Goal: Task Accomplishment & Management: Use online tool/utility

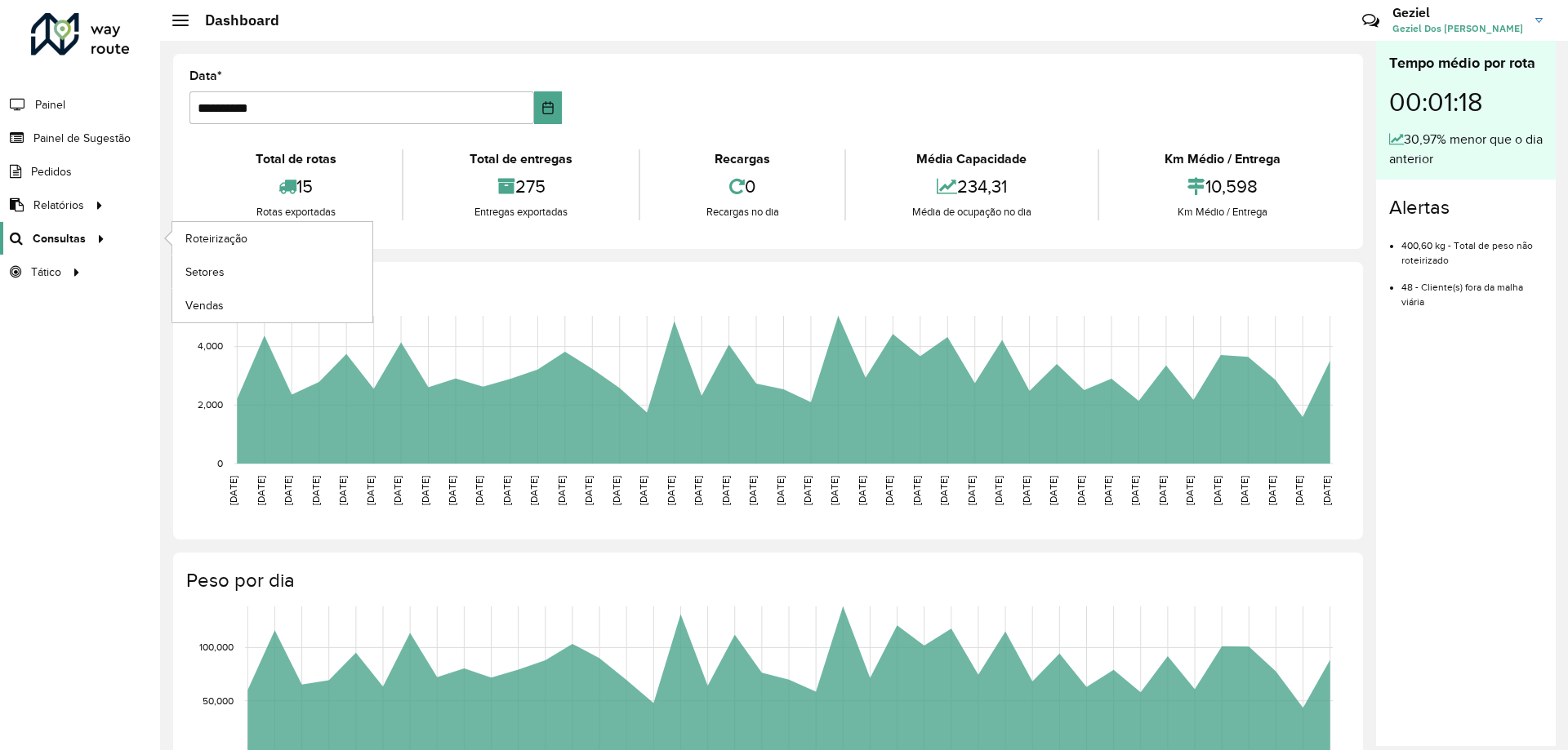
click at [56, 233] on span "Consultas" at bounding box center [59, 239] width 53 height 17
drag, startPoint x: 56, startPoint y: 233, endPoint x: 264, endPoint y: 232, distance: 208.0
click at [264, 232] on link "Roteirização" at bounding box center [272, 238] width 200 height 33
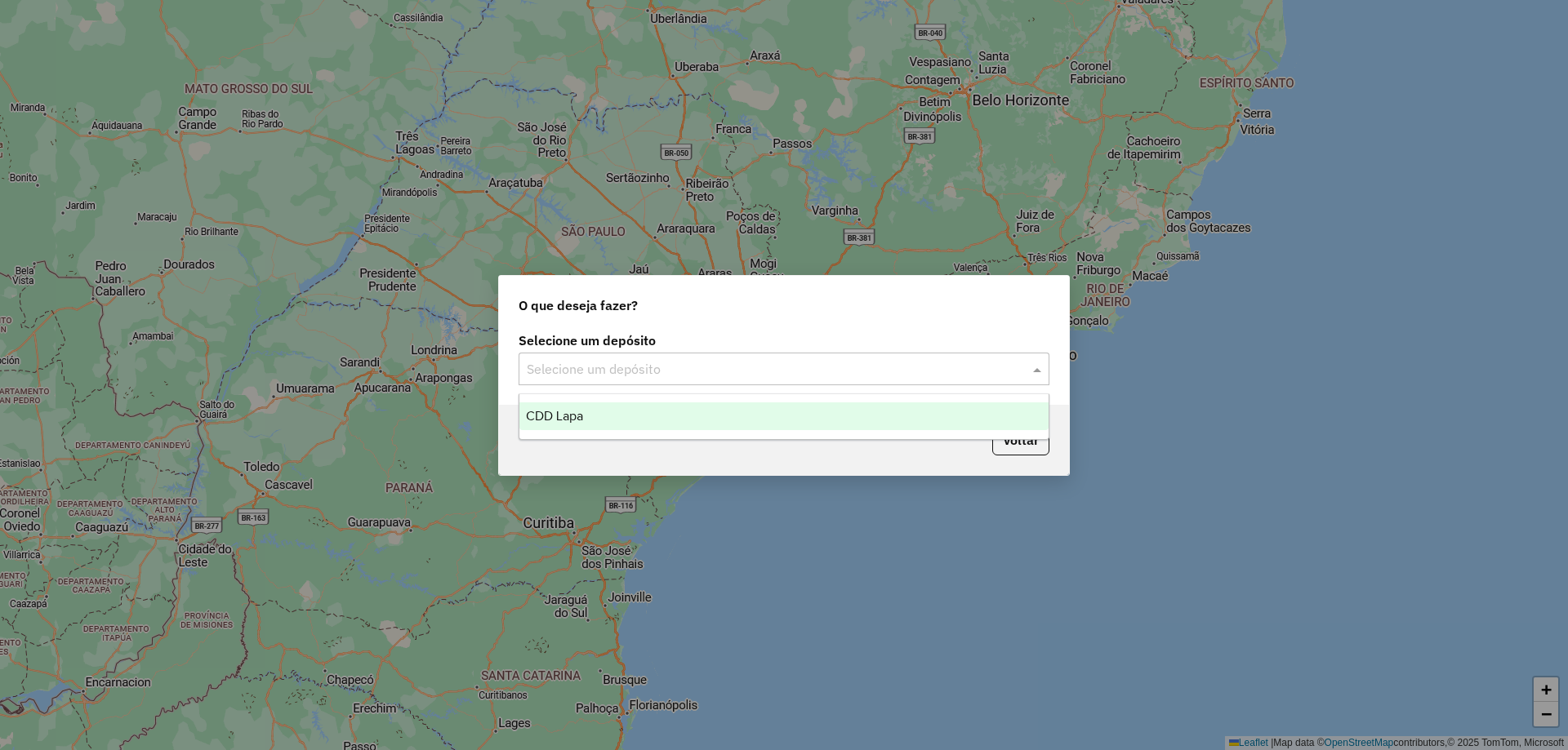
click at [627, 363] on input "text" at bounding box center [767, 370] width 482 height 19
click at [589, 414] on div "CDD Lapa" at bounding box center [784, 416] width 529 height 28
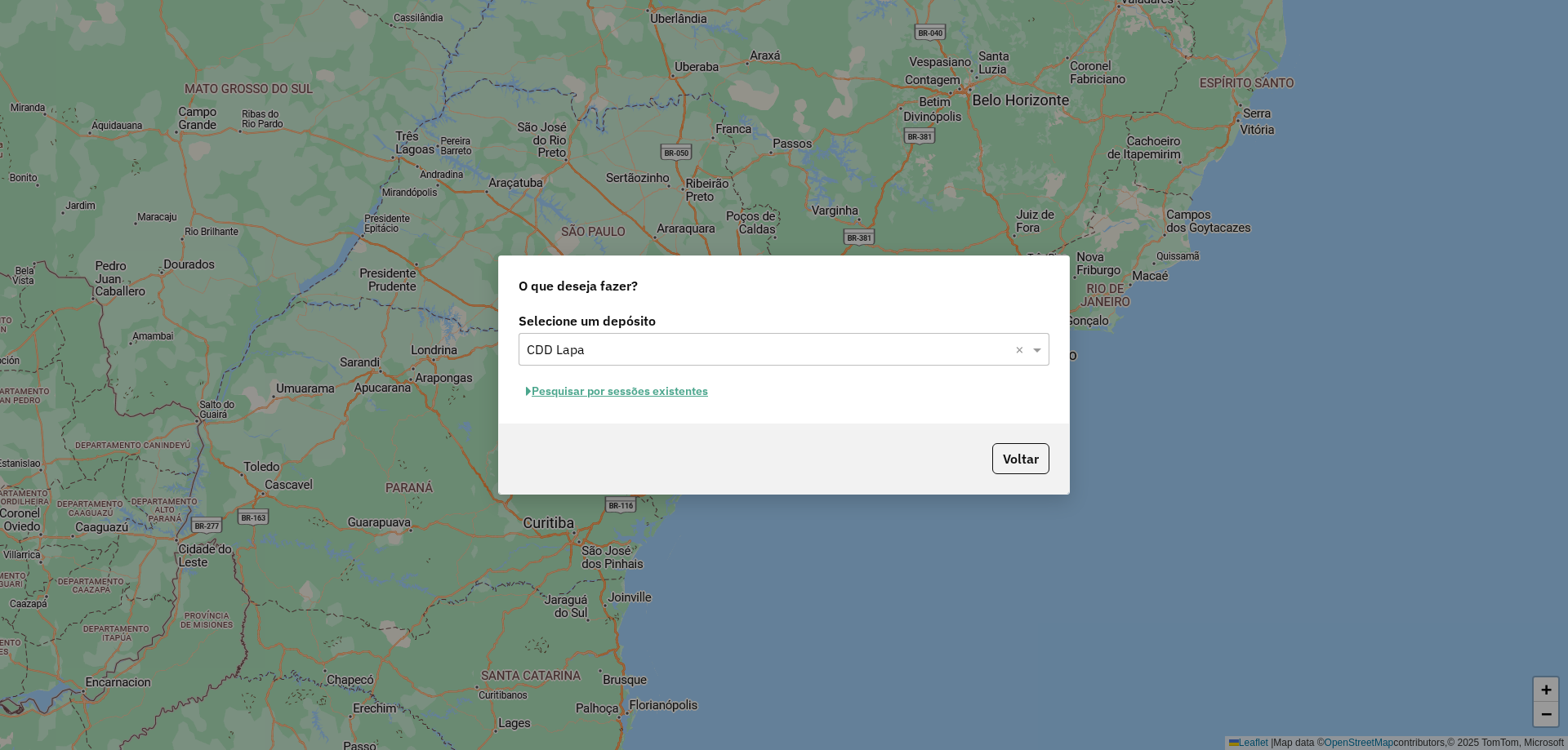
click at [644, 393] on button "Pesquisar por sessões existentes" at bounding box center [617, 391] width 197 height 26
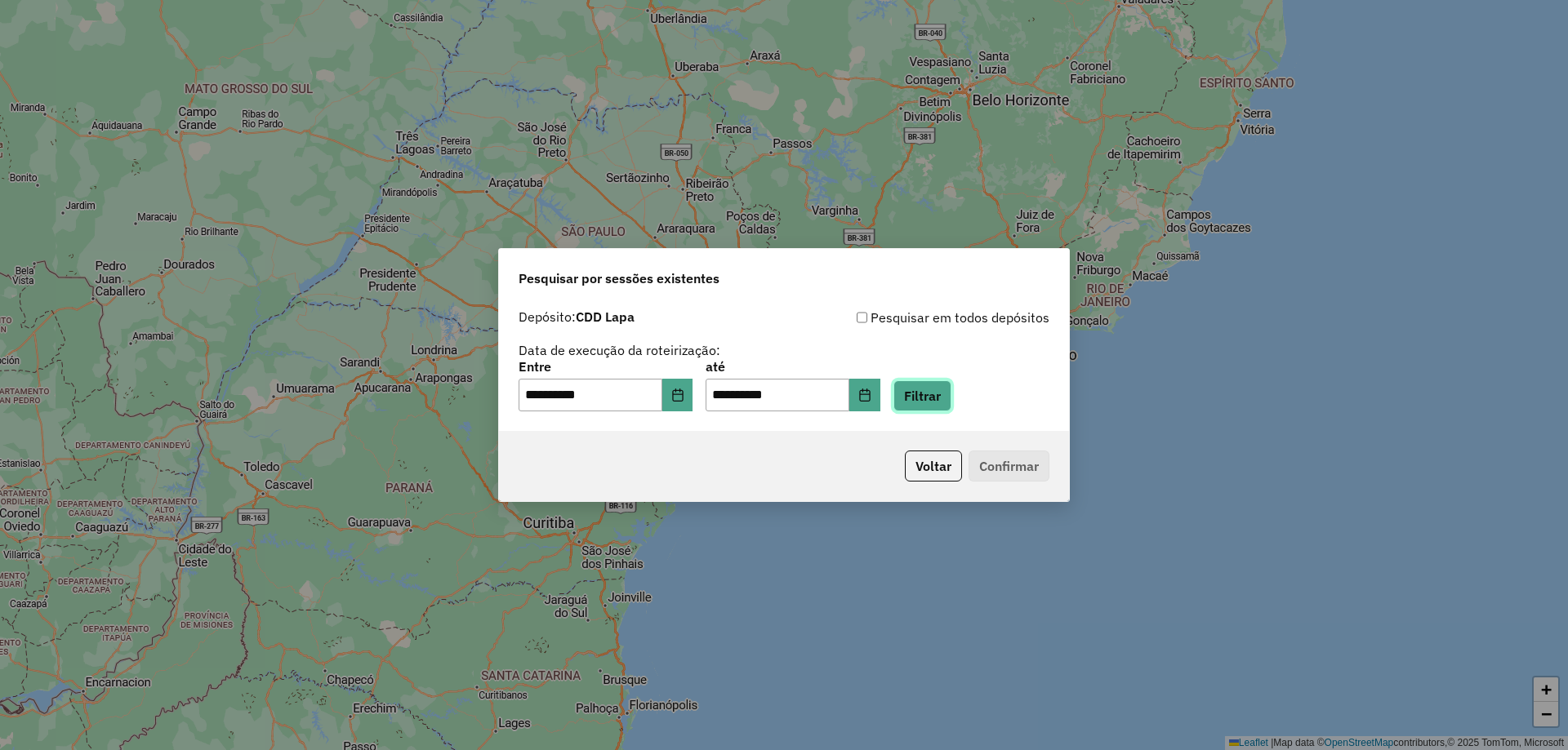
click at [950, 397] on button "Filtrar" at bounding box center [923, 395] width 58 height 31
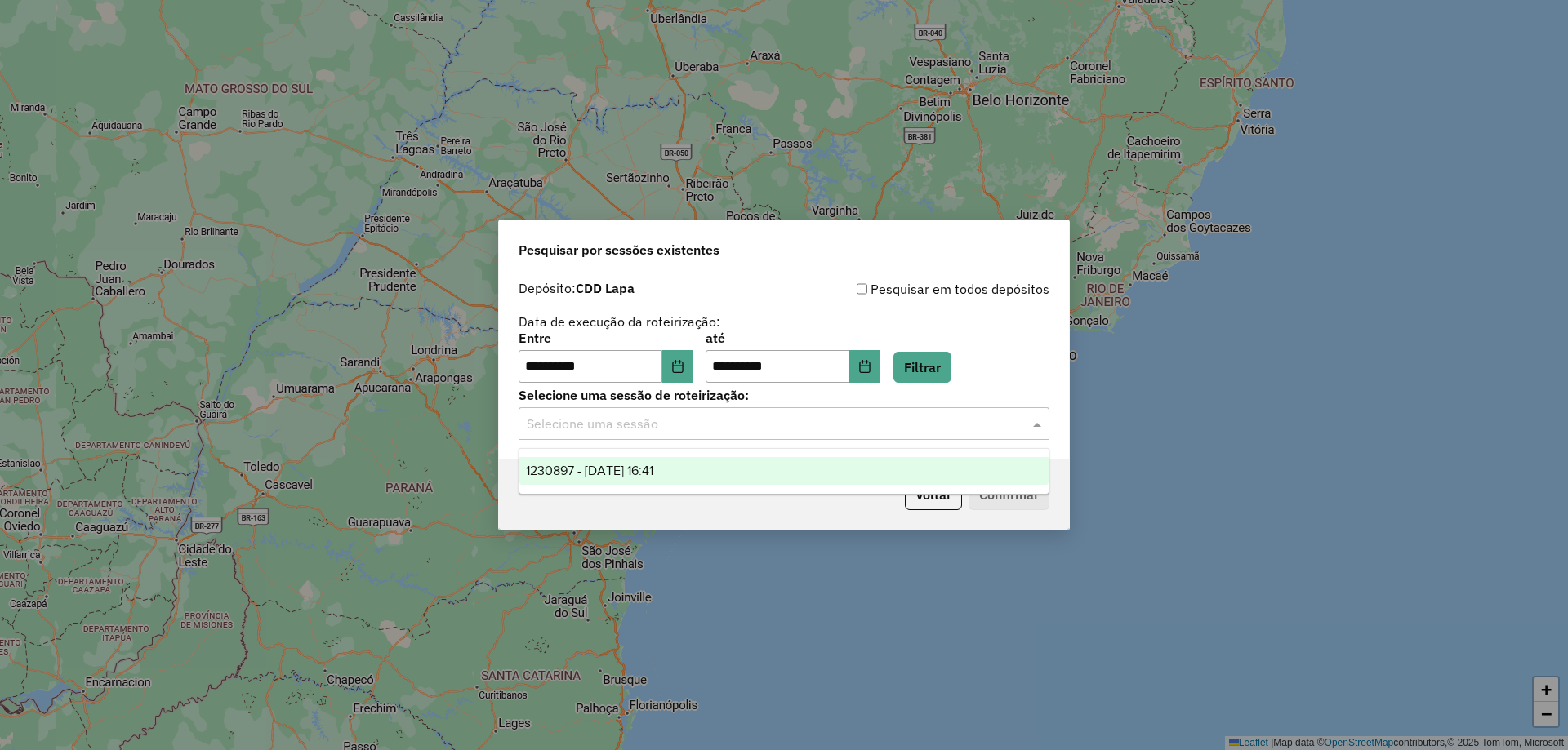
click at [776, 419] on input "text" at bounding box center [767, 424] width 482 height 19
click at [709, 473] on div "1230897 - 18/08/2025 16:41" at bounding box center [784, 471] width 529 height 28
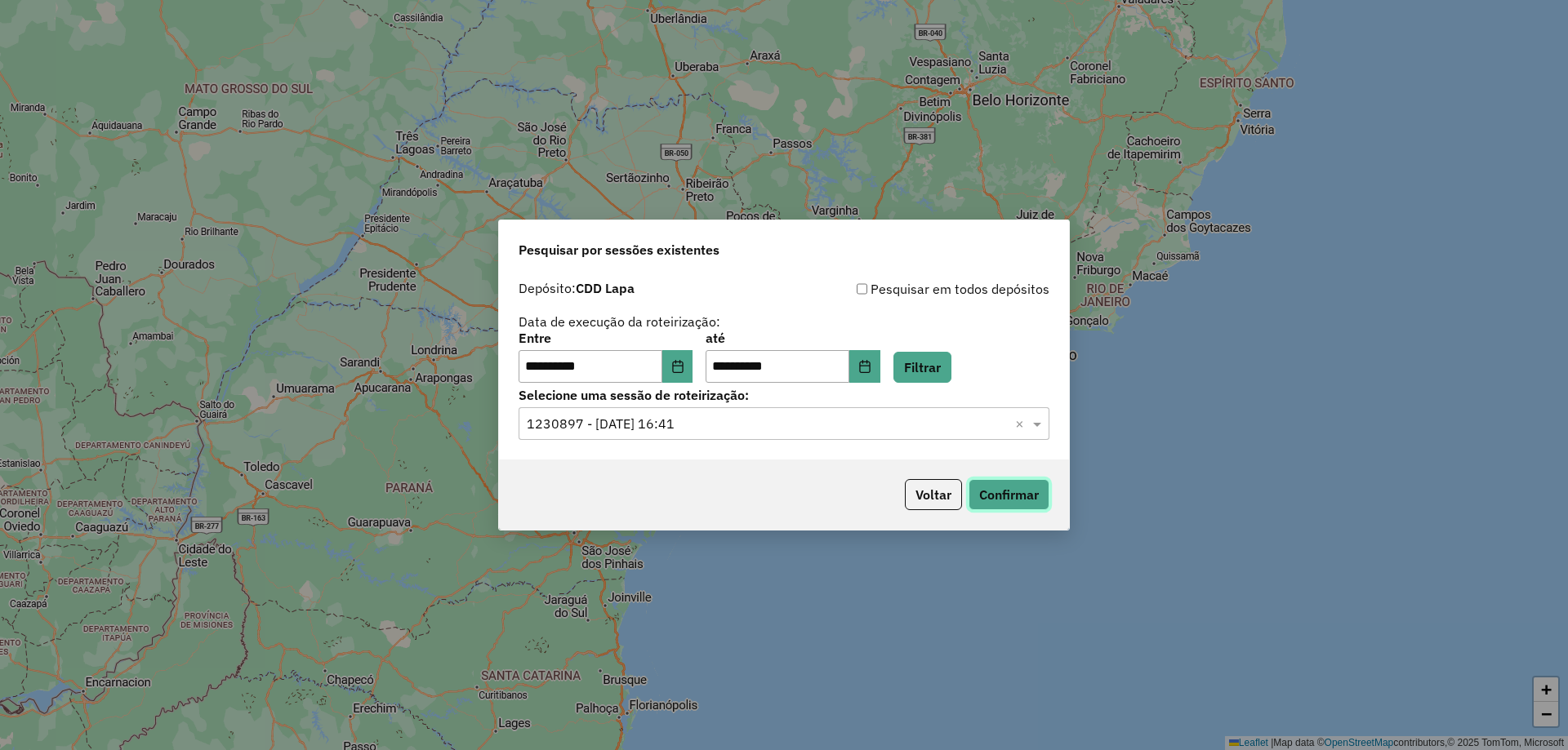
click at [1011, 493] on button "Confirmar" at bounding box center [1009, 494] width 81 height 31
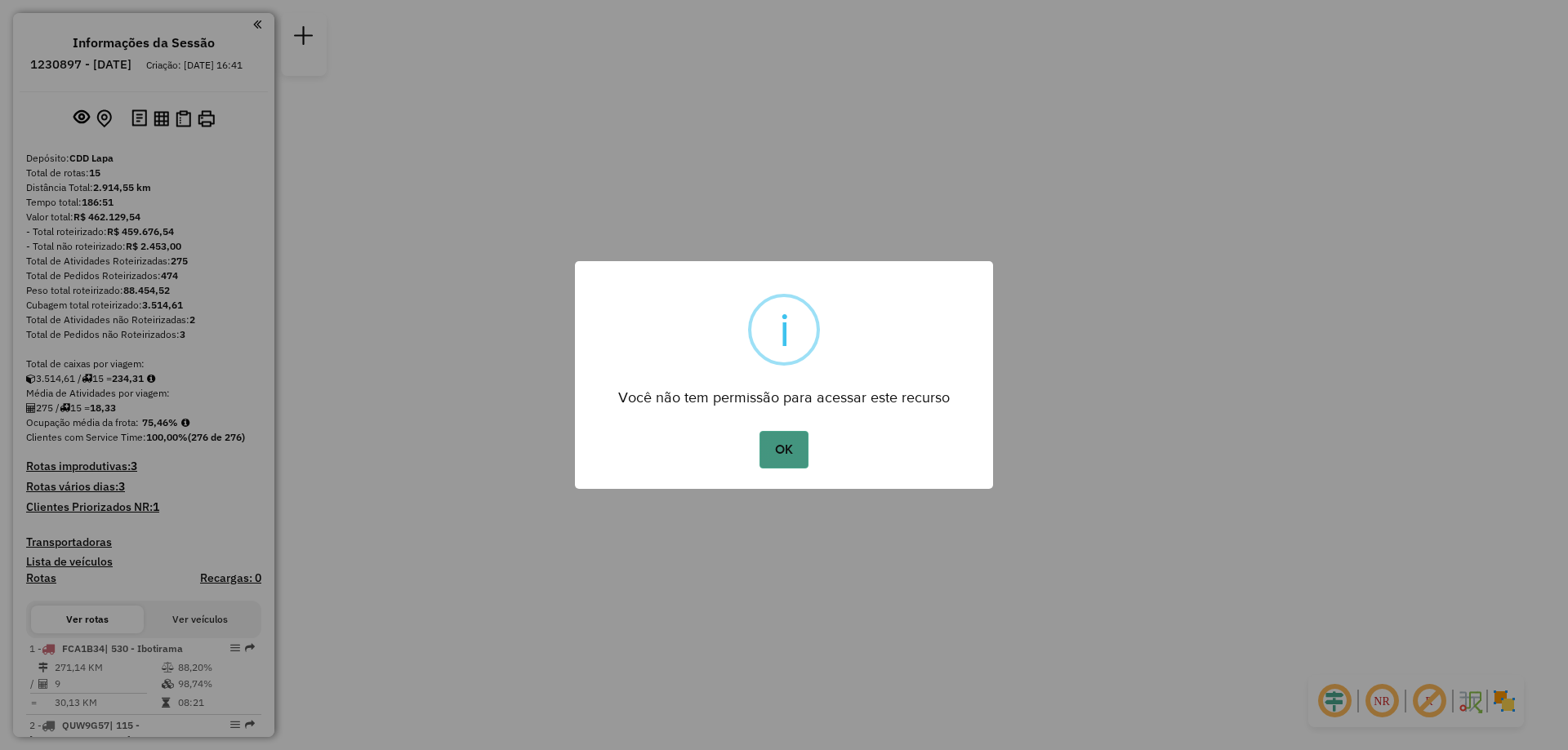
click at [784, 450] on button "OK" at bounding box center [784, 450] width 48 height 38
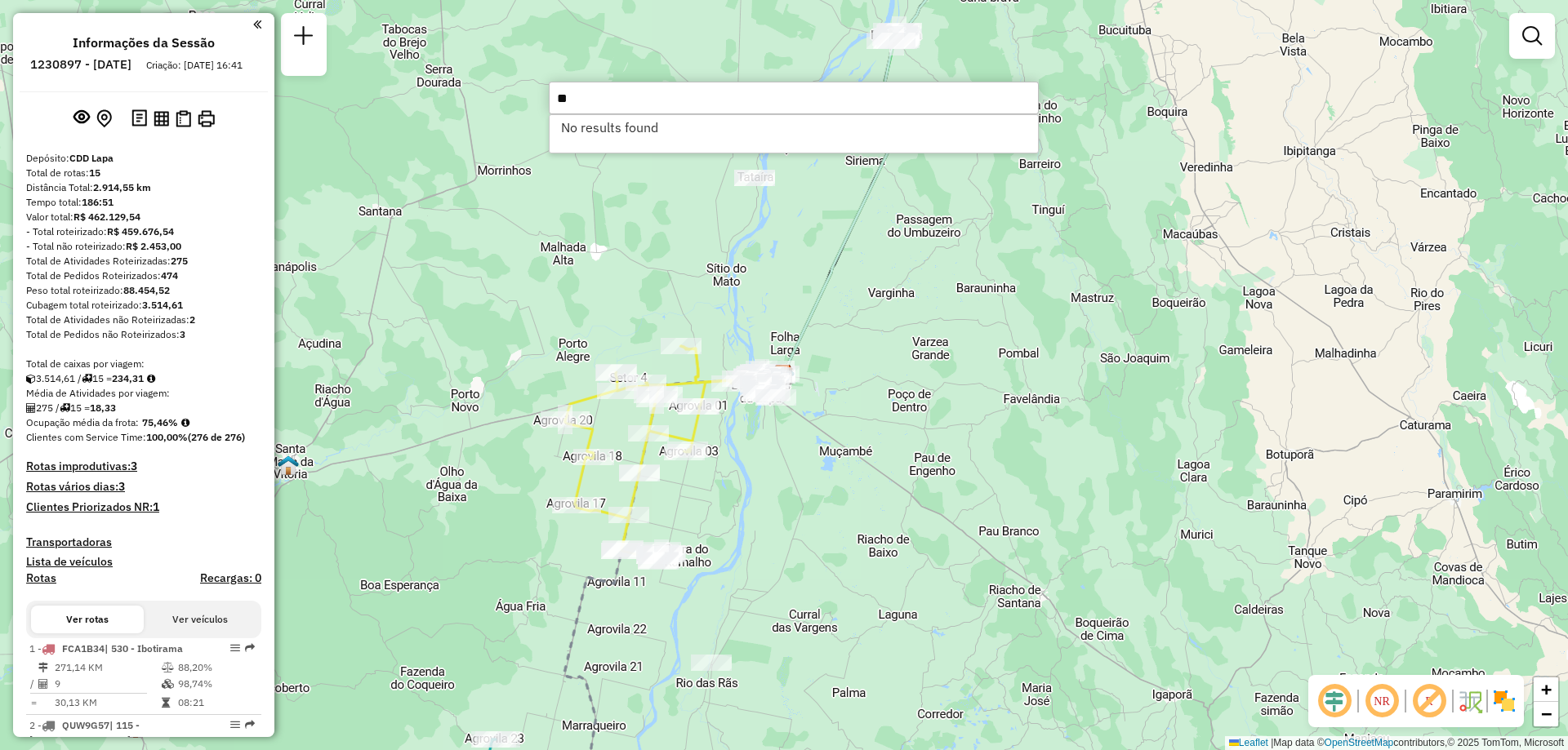
type input "*"
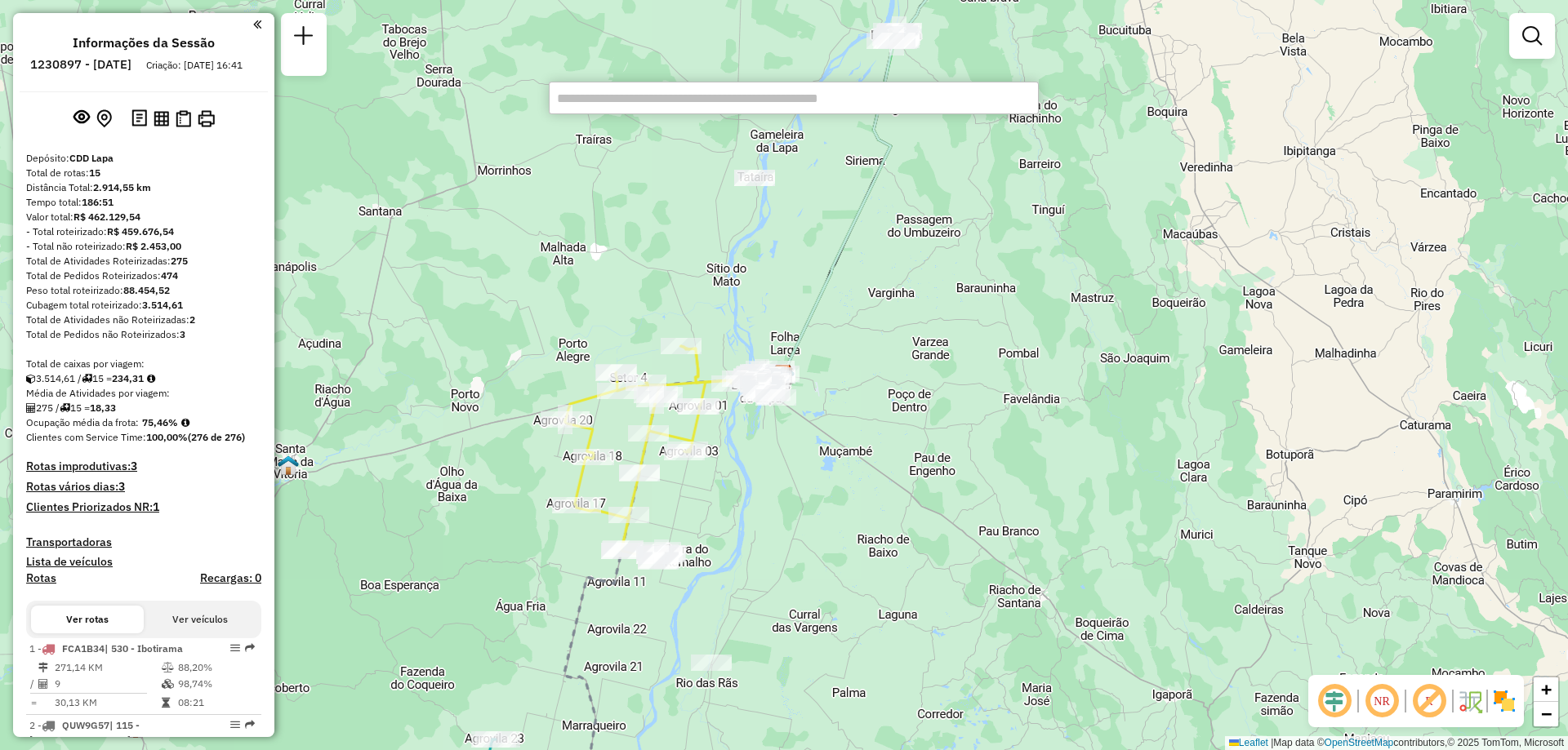
click at [644, 97] on input "text" at bounding box center [793, 98] width 490 height 33
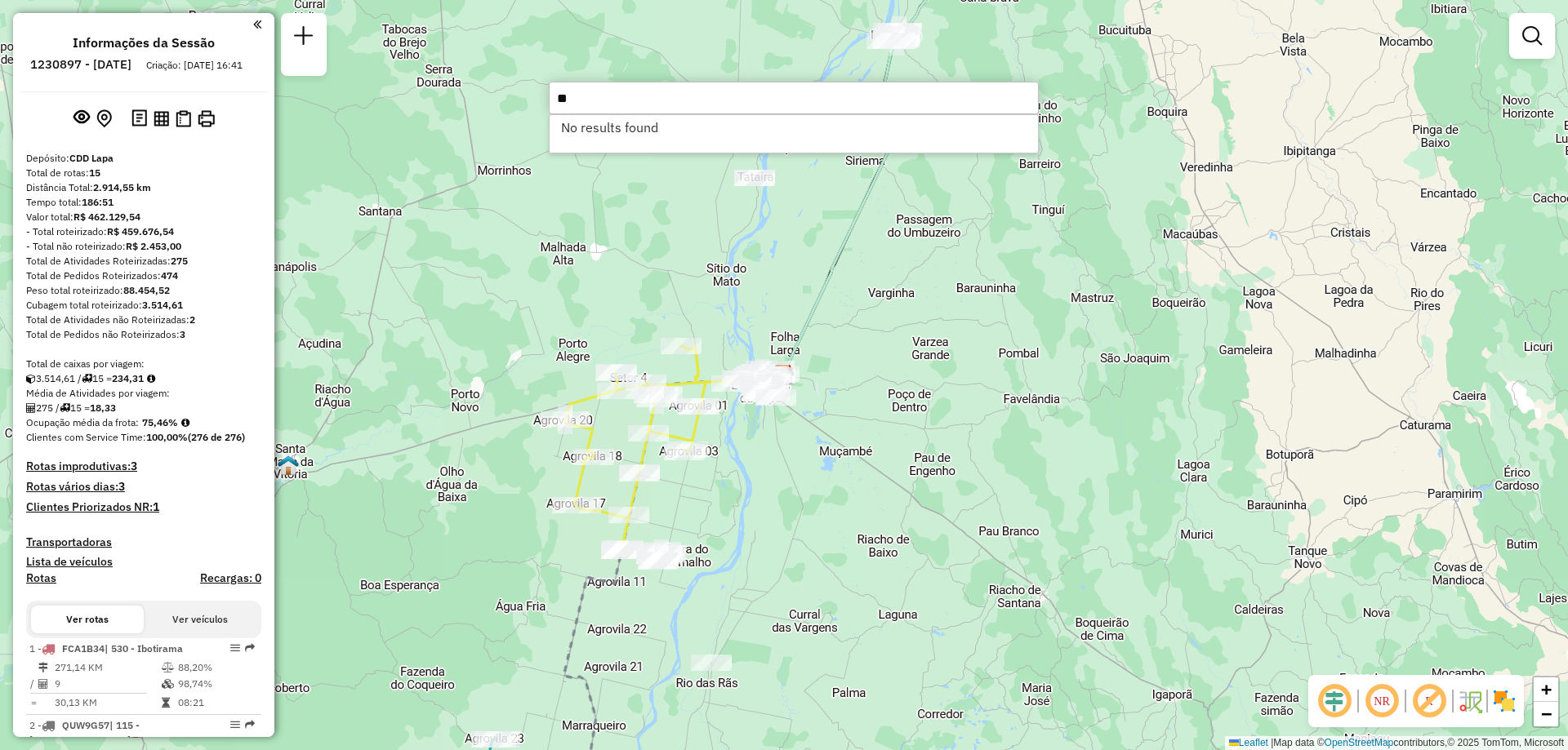
type input "*"
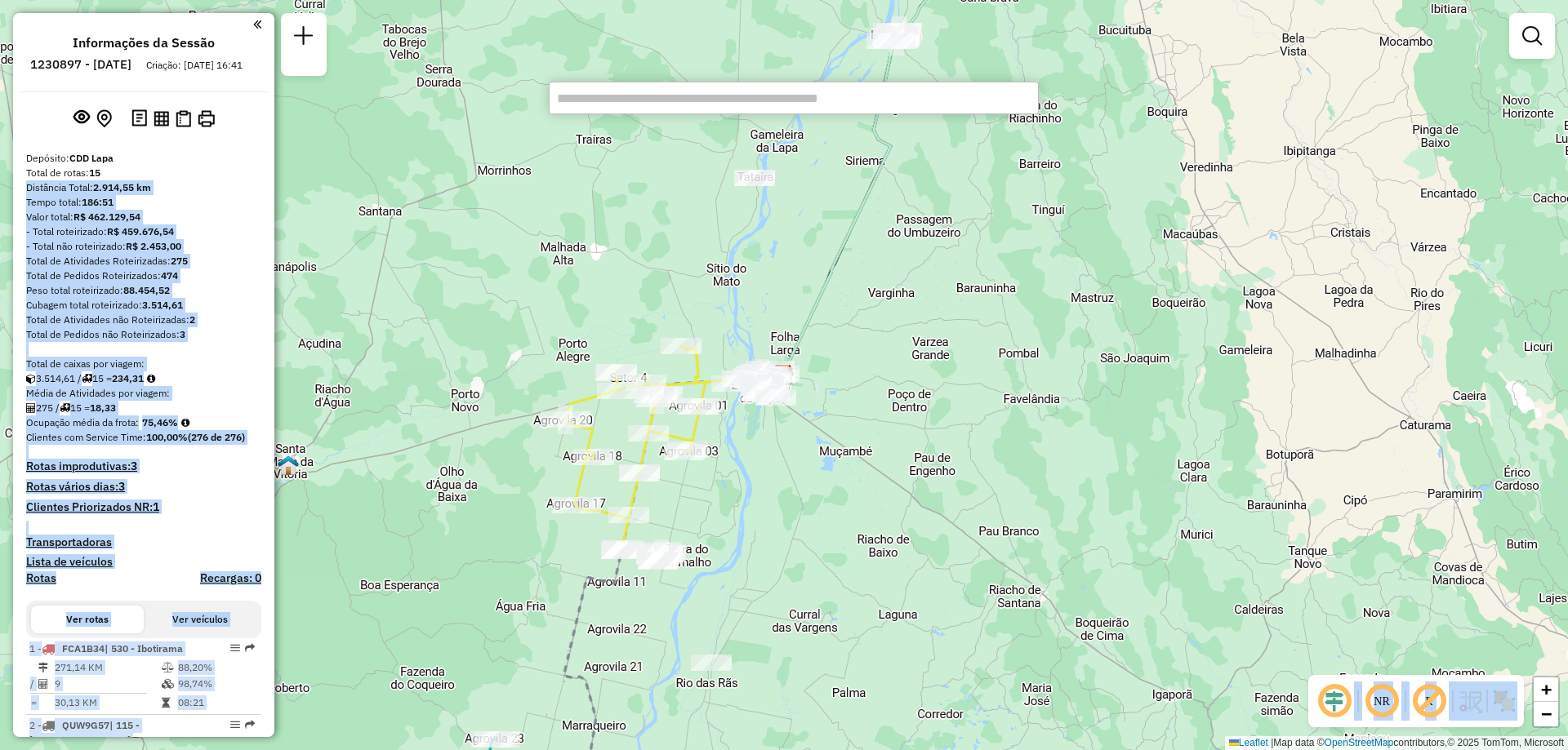
drag, startPoint x: 268, startPoint y: 195, endPoint x: 278, endPoint y: 308, distance: 113.4
click at [278, 308] on hb-router-mapa "Informações da Sessão 1230897 - [DATE] Criação: [DATE] 16:41 Depósito: CDD Lapa…" at bounding box center [784, 375] width 1568 height 750
click at [279, 239] on div "Janela de atendimento Grade de atendimento Capacidade Transportadoras Veículos …" at bounding box center [784, 375] width 1568 height 750
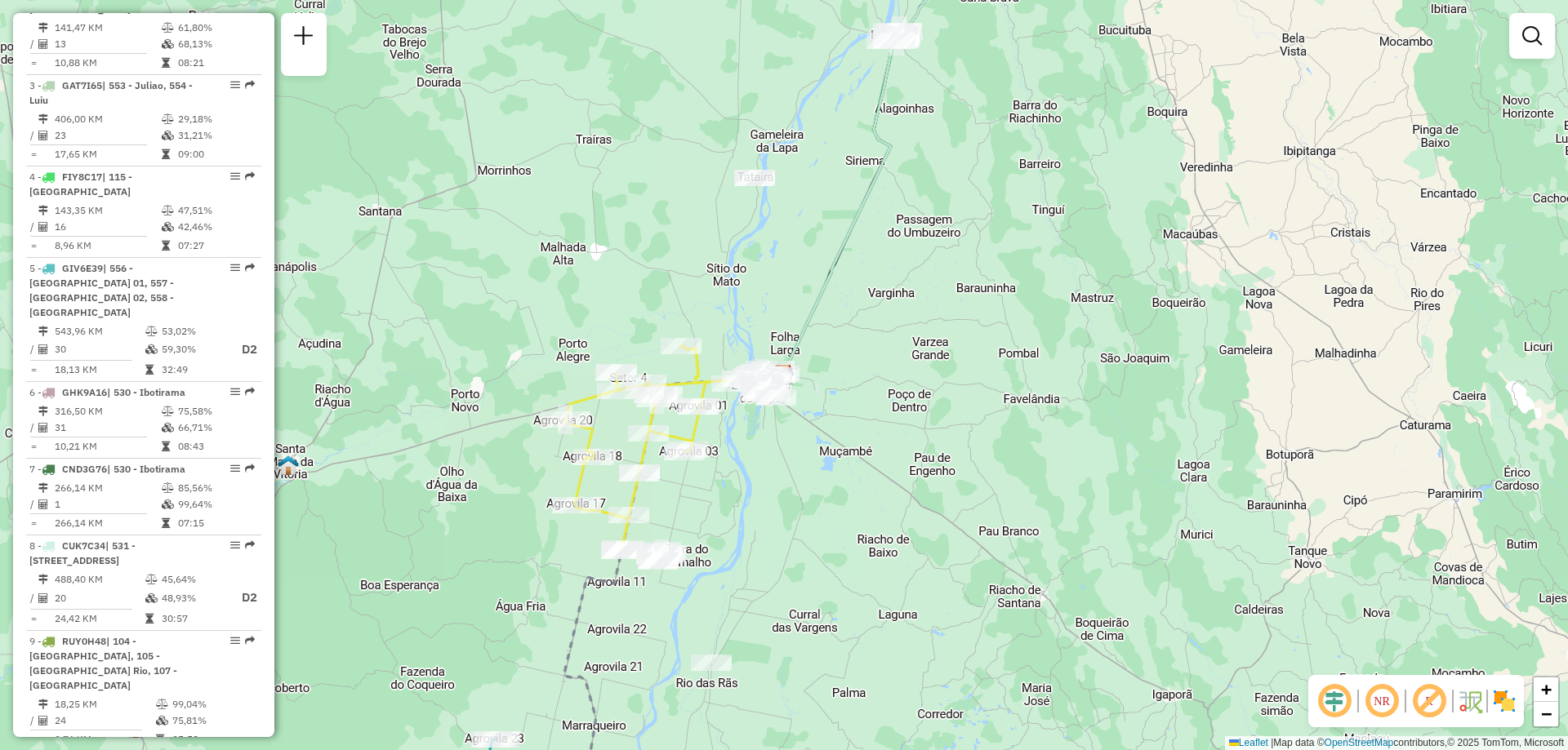
scroll to position [739, 0]
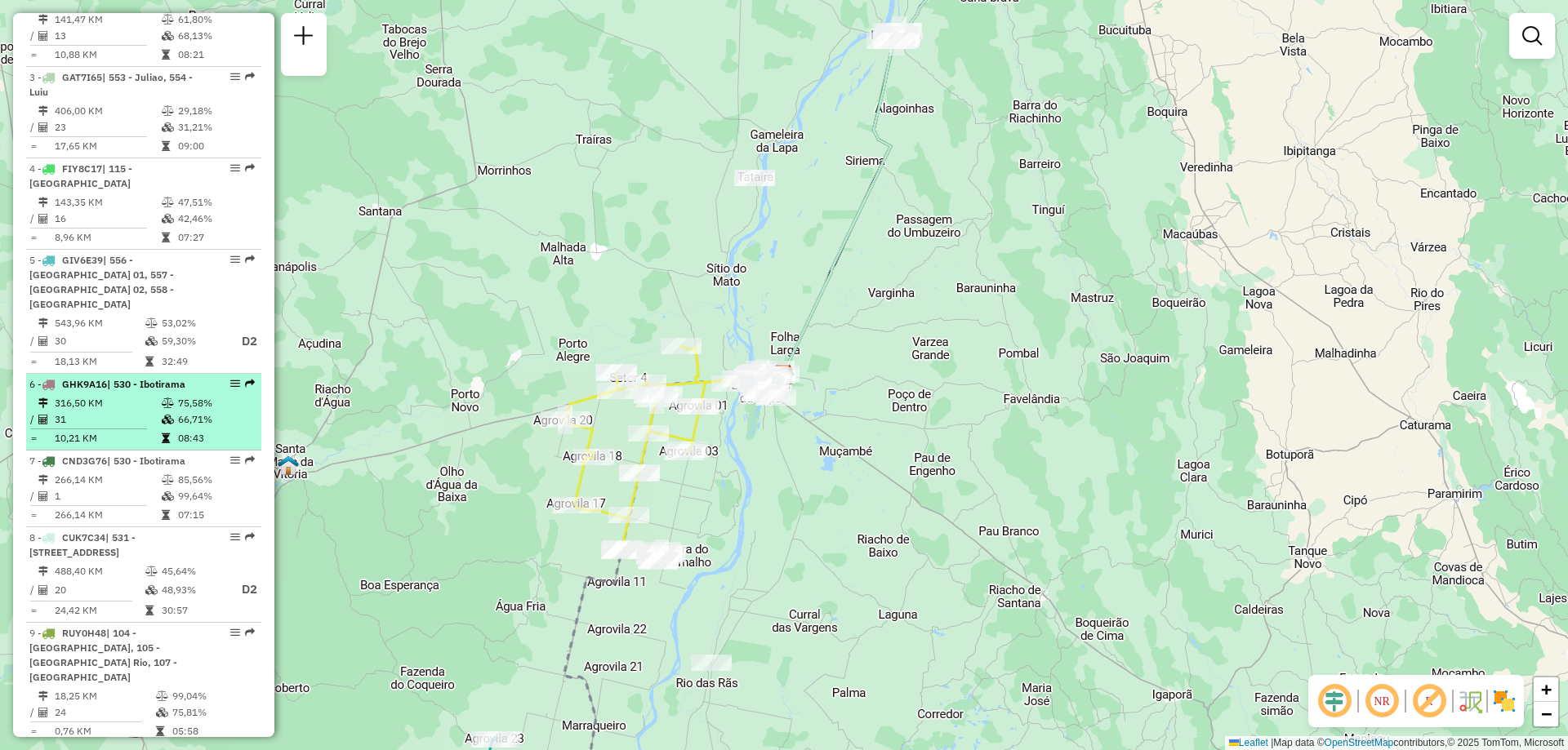
click at [99, 378] on span "GHK9A16" at bounding box center [84, 384] width 45 height 12
select select "**********"
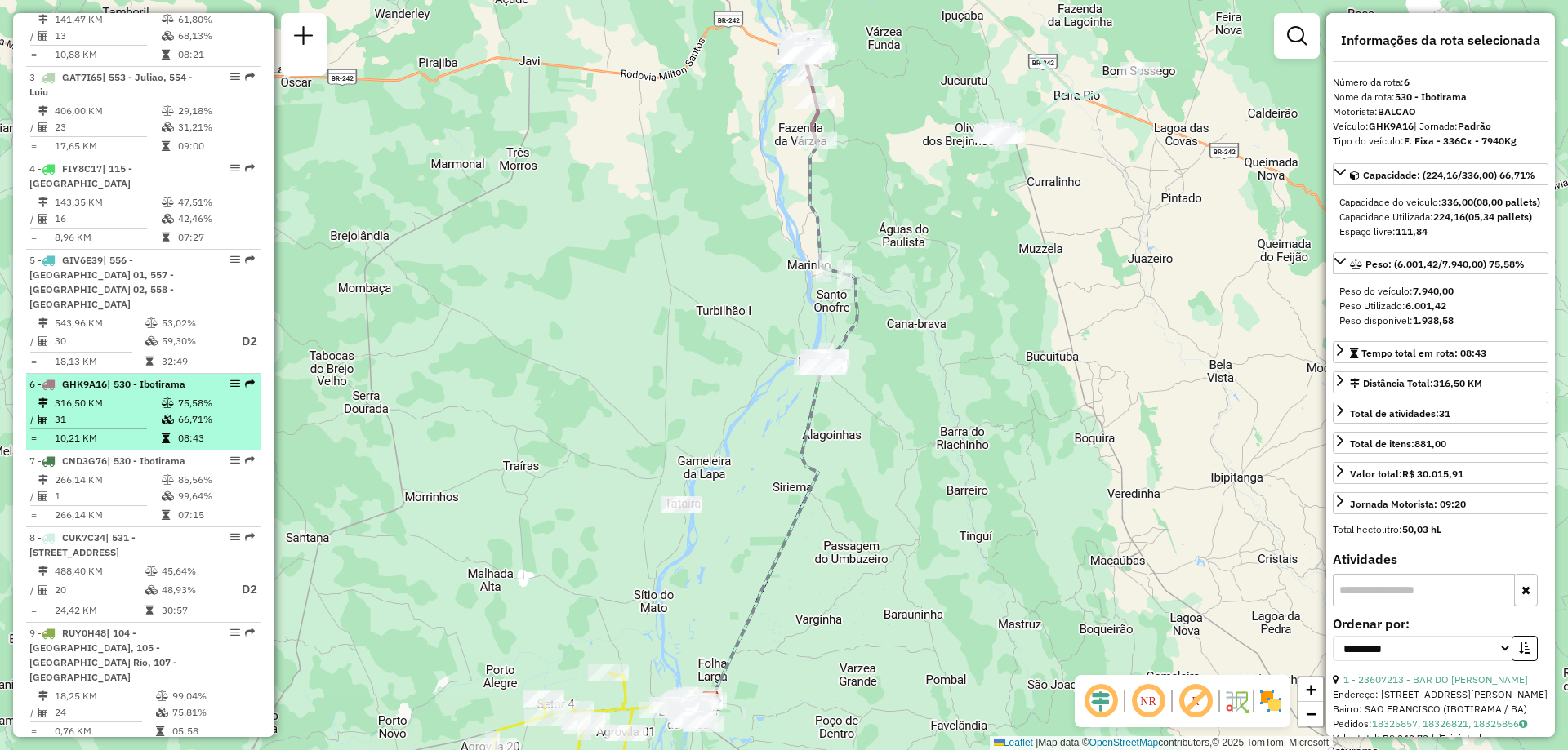
drag, startPoint x: 228, startPoint y: 355, endPoint x: 220, endPoint y: 351, distance: 8.9
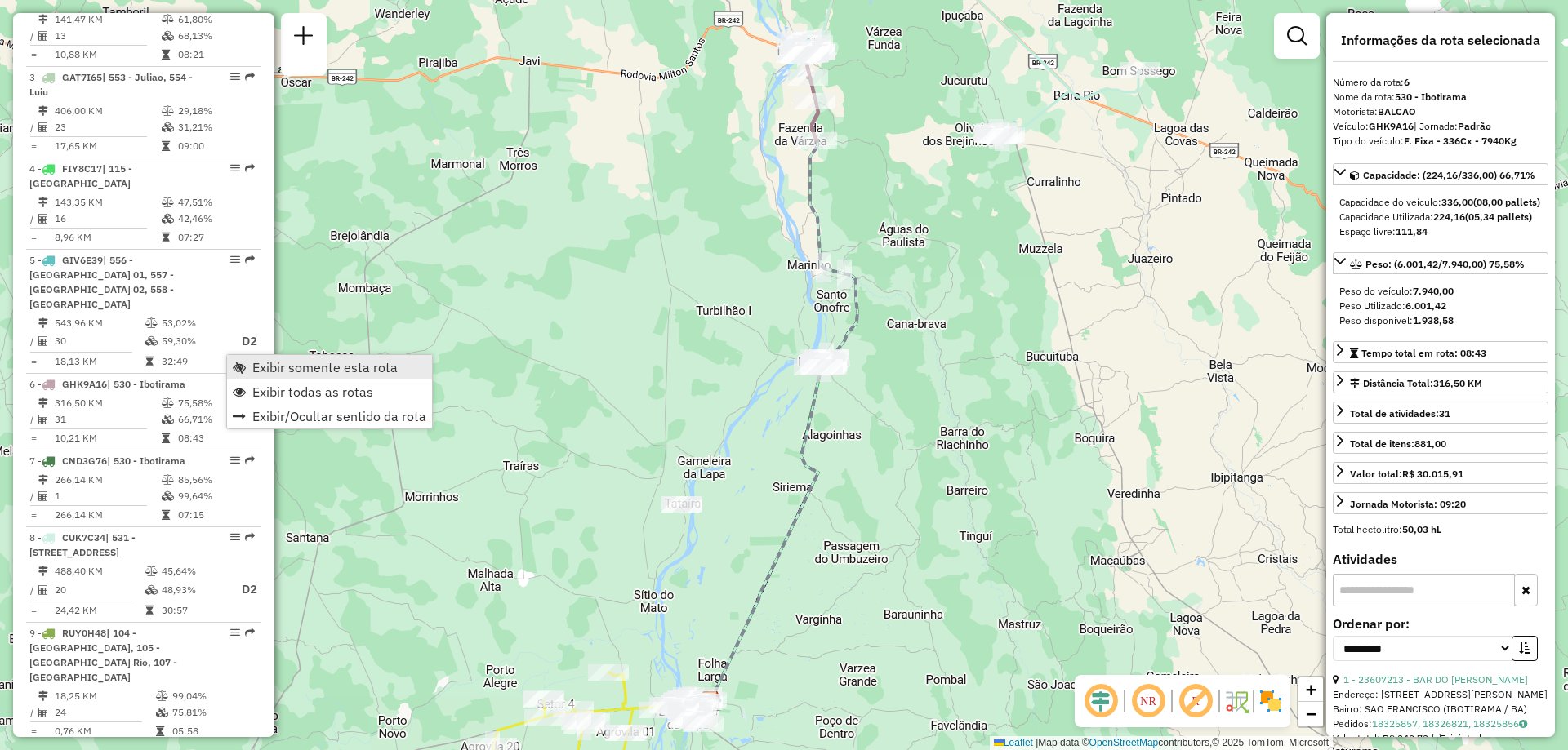
click at [269, 361] on span "Exibir somente esta rota" at bounding box center [325, 367] width 145 height 13
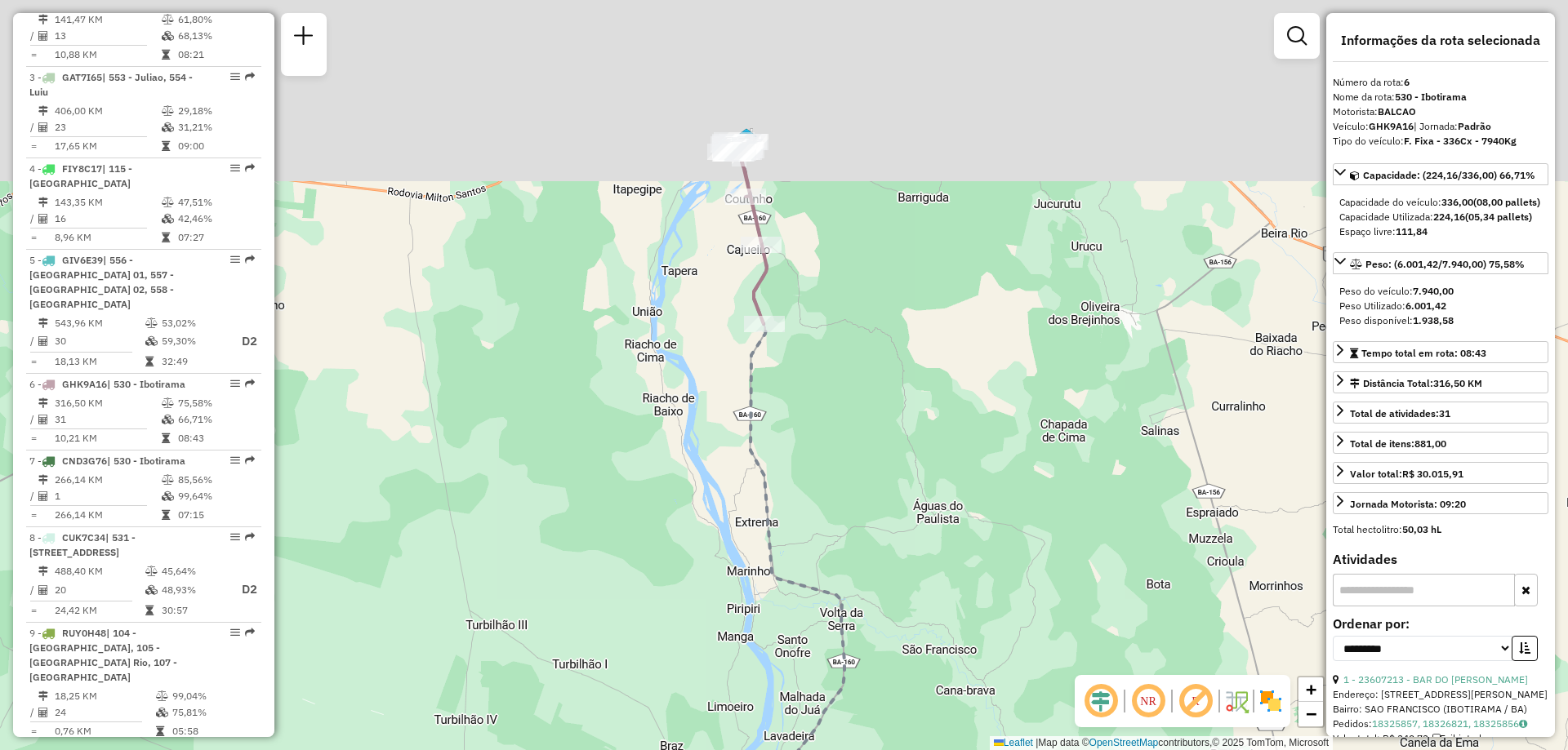
drag, startPoint x: 830, startPoint y: 113, endPoint x: 824, endPoint y: 323, distance: 210.1
click at [824, 323] on div "Janela de atendimento Grade de atendimento Capacidade Transportadoras Veículos …" at bounding box center [784, 375] width 1568 height 750
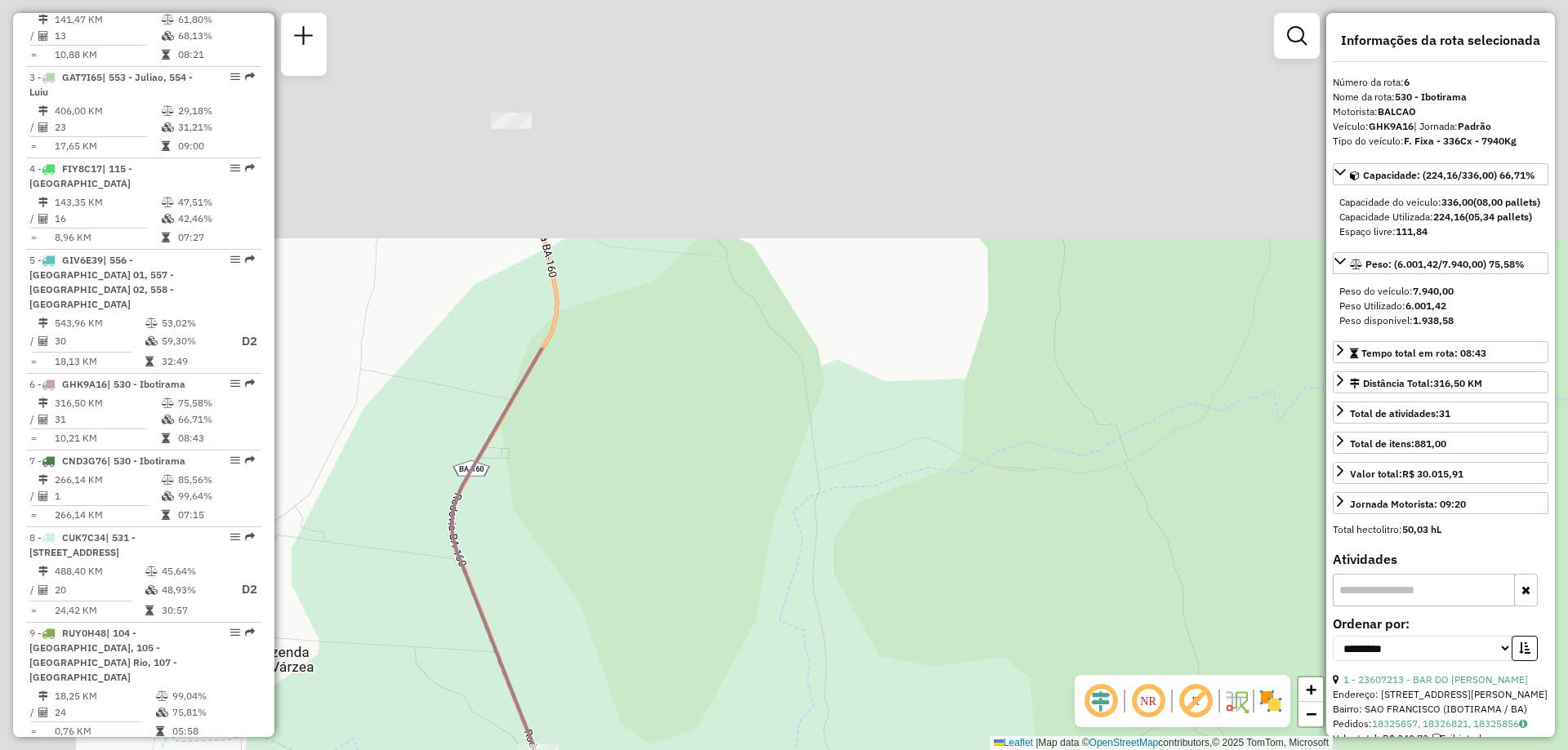
drag, startPoint x: 843, startPoint y: 524, endPoint x: 931, endPoint y: 670, distance: 170.5
click at [931, 671] on div "Janela de atendimento Grade de atendimento Capacidade Transportadoras Veículos …" at bounding box center [784, 375] width 1568 height 750
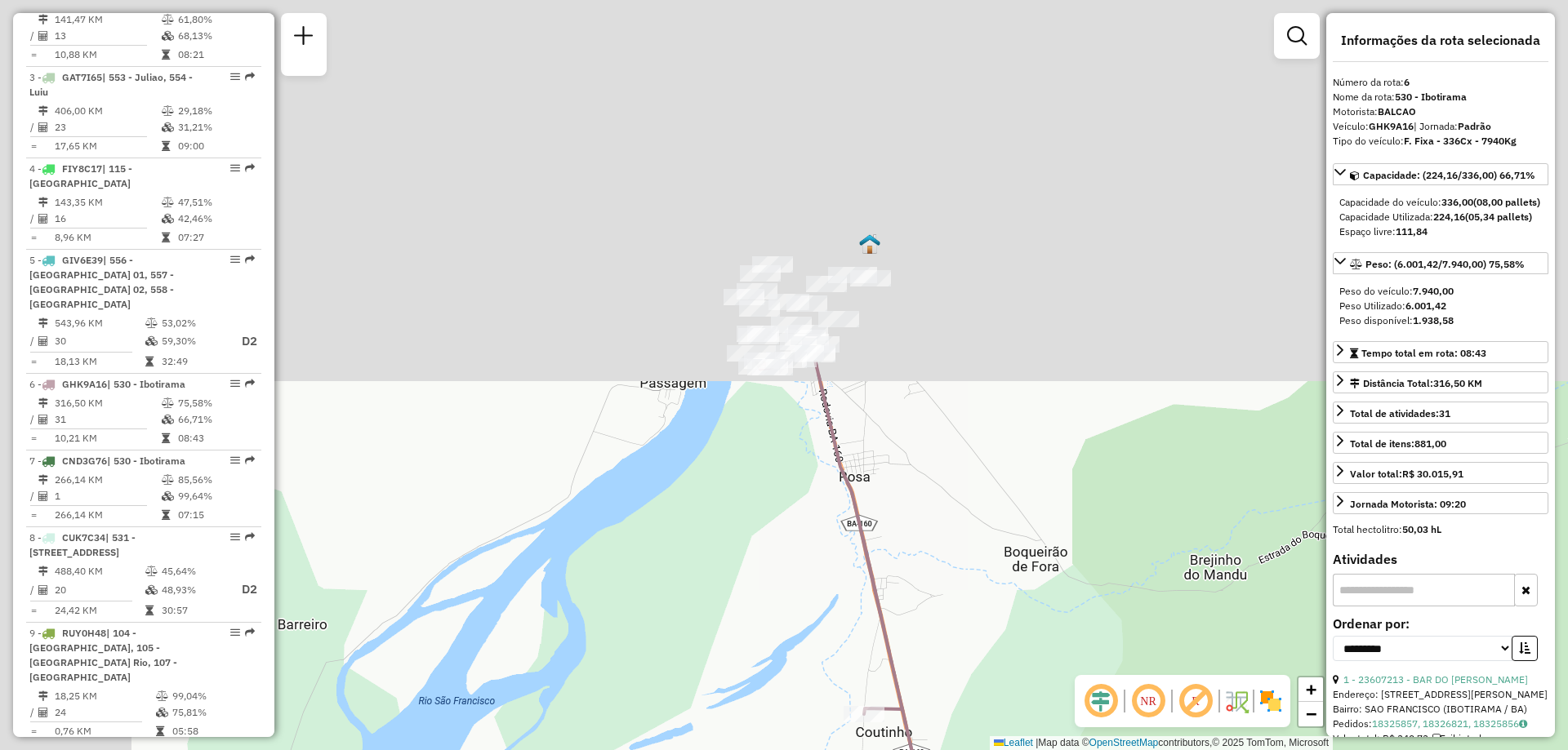
drag, startPoint x: 767, startPoint y: 209, endPoint x: 978, endPoint y: 663, distance: 500.6
click at [982, 671] on div "Janela de atendimento Grade de atendimento Capacidade Transportadoras Veículos …" at bounding box center [784, 375] width 1568 height 750
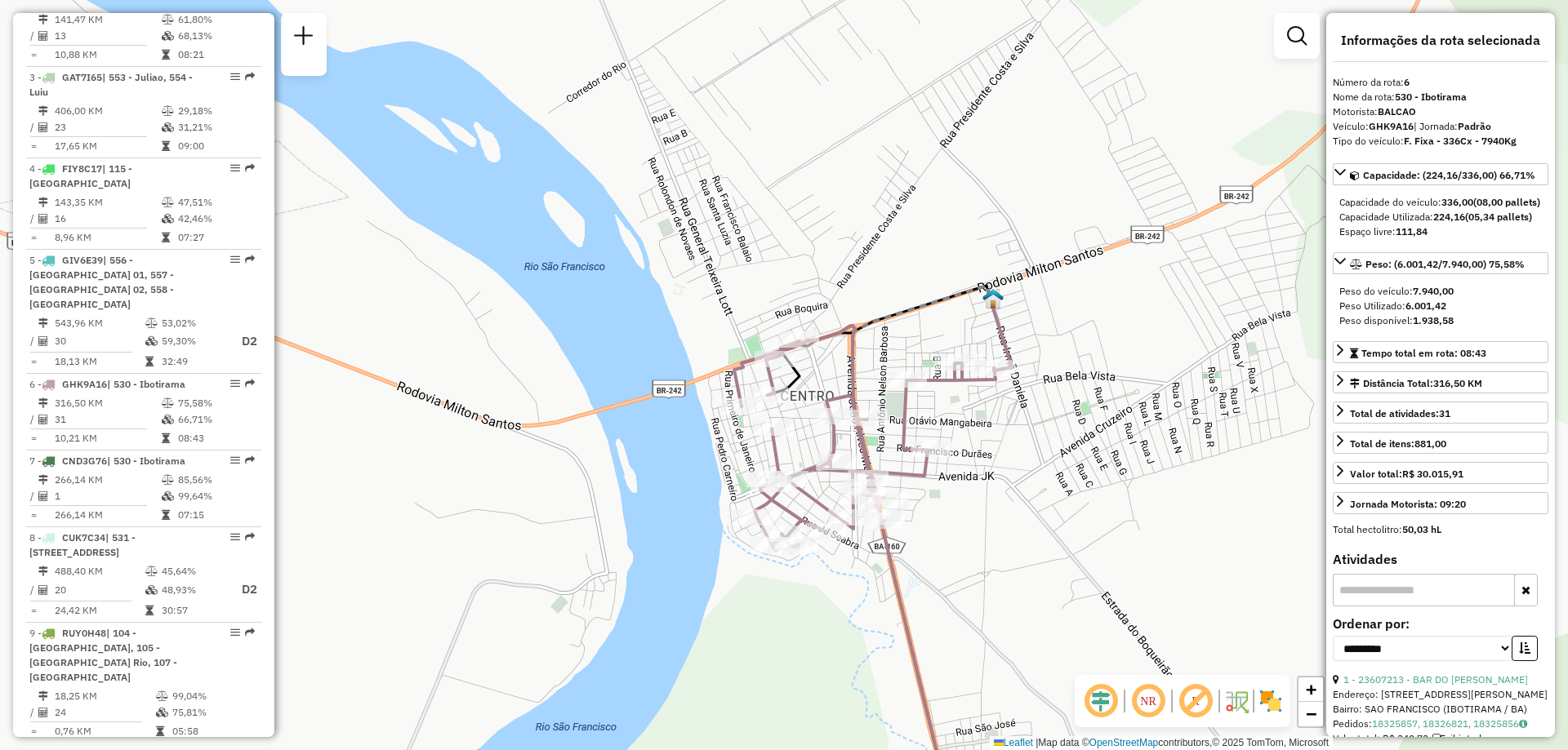
drag, startPoint x: 938, startPoint y: 427, endPoint x: 1034, endPoint y: 553, distance: 158.4
click at [1034, 553] on div "Janela de atendimento Grade de atendimento Capacidade Transportadoras Veículos …" at bounding box center [784, 375] width 1568 height 750
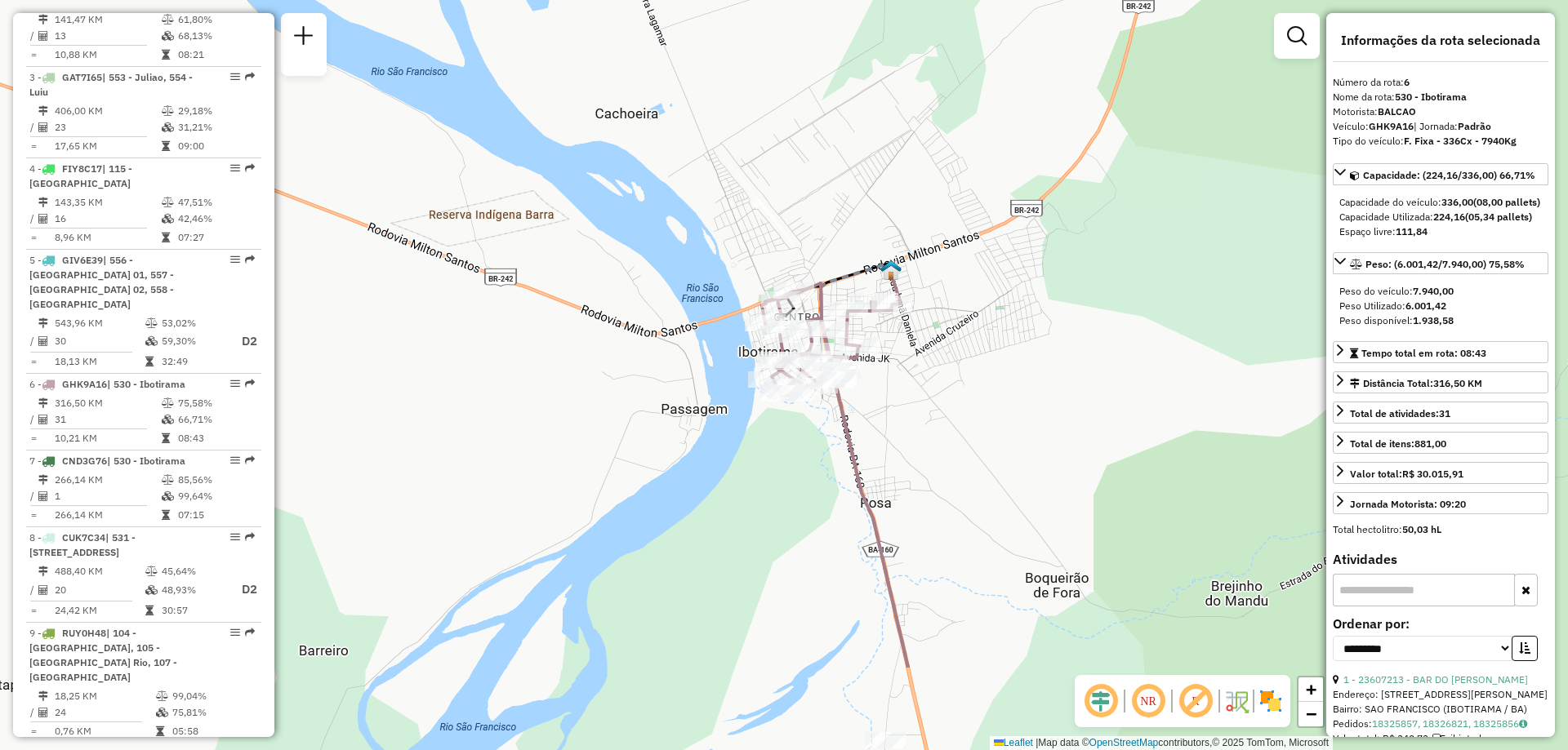
drag, startPoint x: 1115, startPoint y: 537, endPoint x: 1004, endPoint y: 380, distance: 192.3
click at [1004, 379] on div "Janela de atendimento Grade de atendimento Capacidade Transportadoras Veículos …" at bounding box center [784, 375] width 1568 height 750
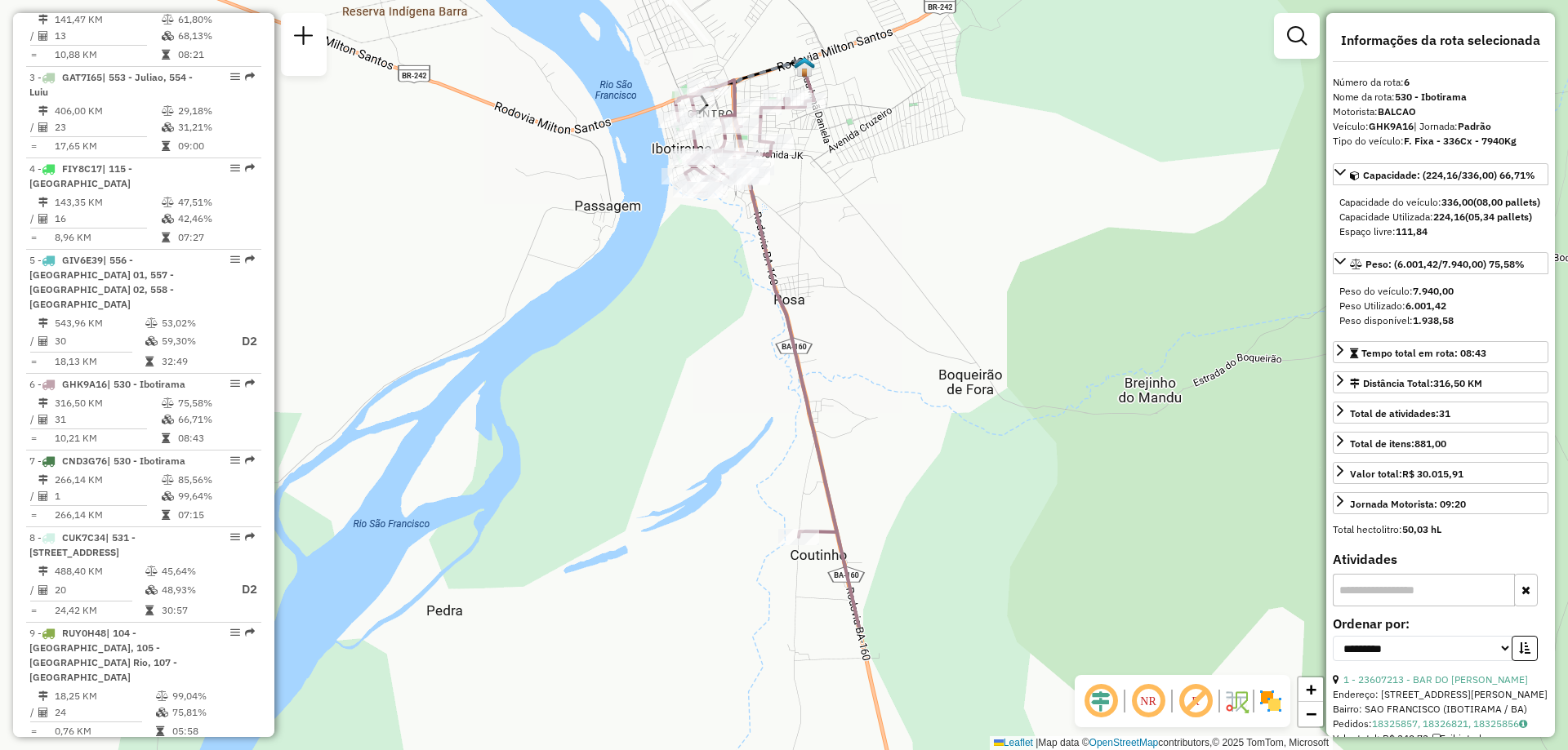
drag, startPoint x: 1030, startPoint y: 507, endPoint x: 954, endPoint y: 320, distance: 201.9
click at [954, 320] on div "Janela de atendimento Grade de atendimento Capacidade Transportadoras Veículos …" at bounding box center [784, 375] width 1568 height 750
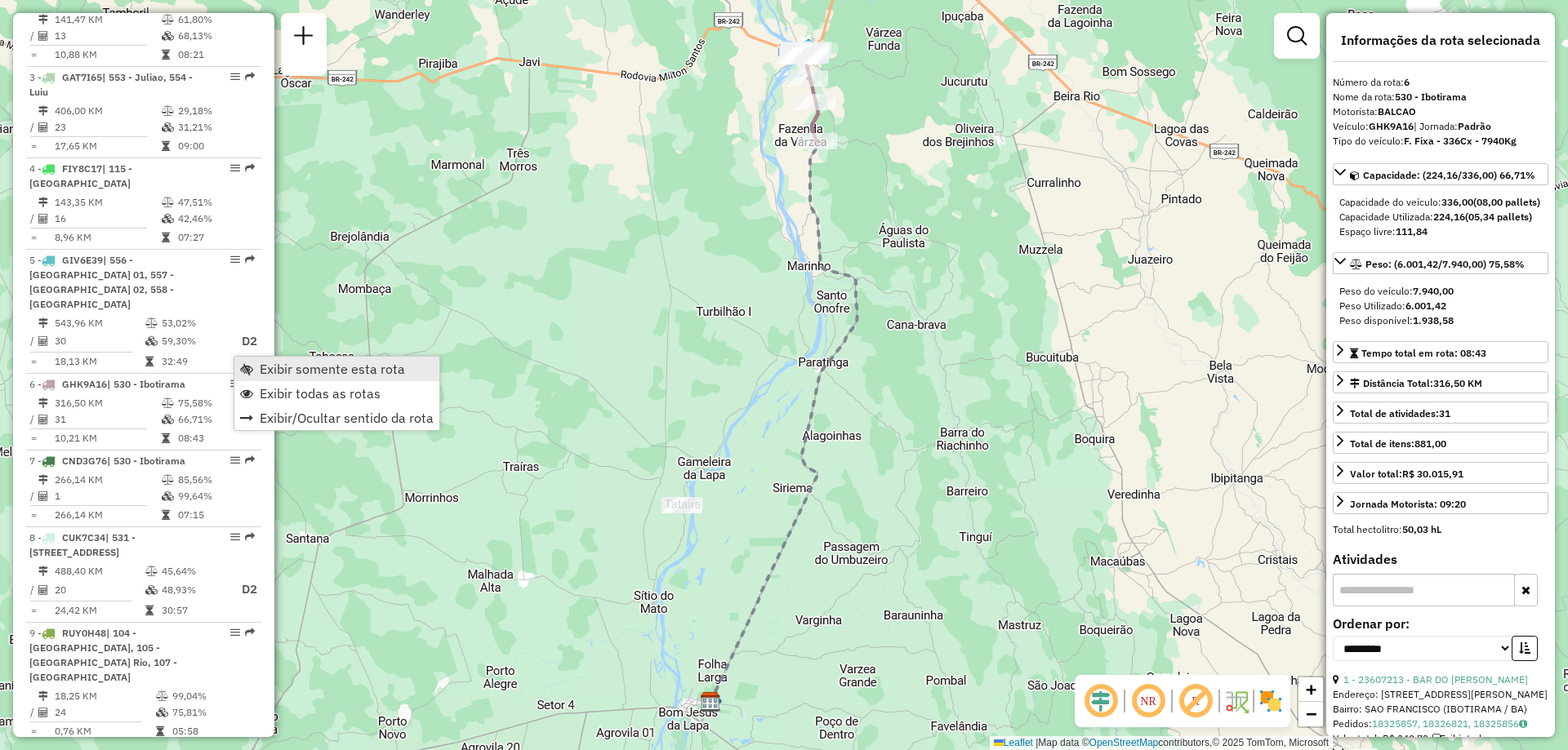
click at [285, 371] on span "Exibir somente esta rota" at bounding box center [332, 369] width 145 height 13
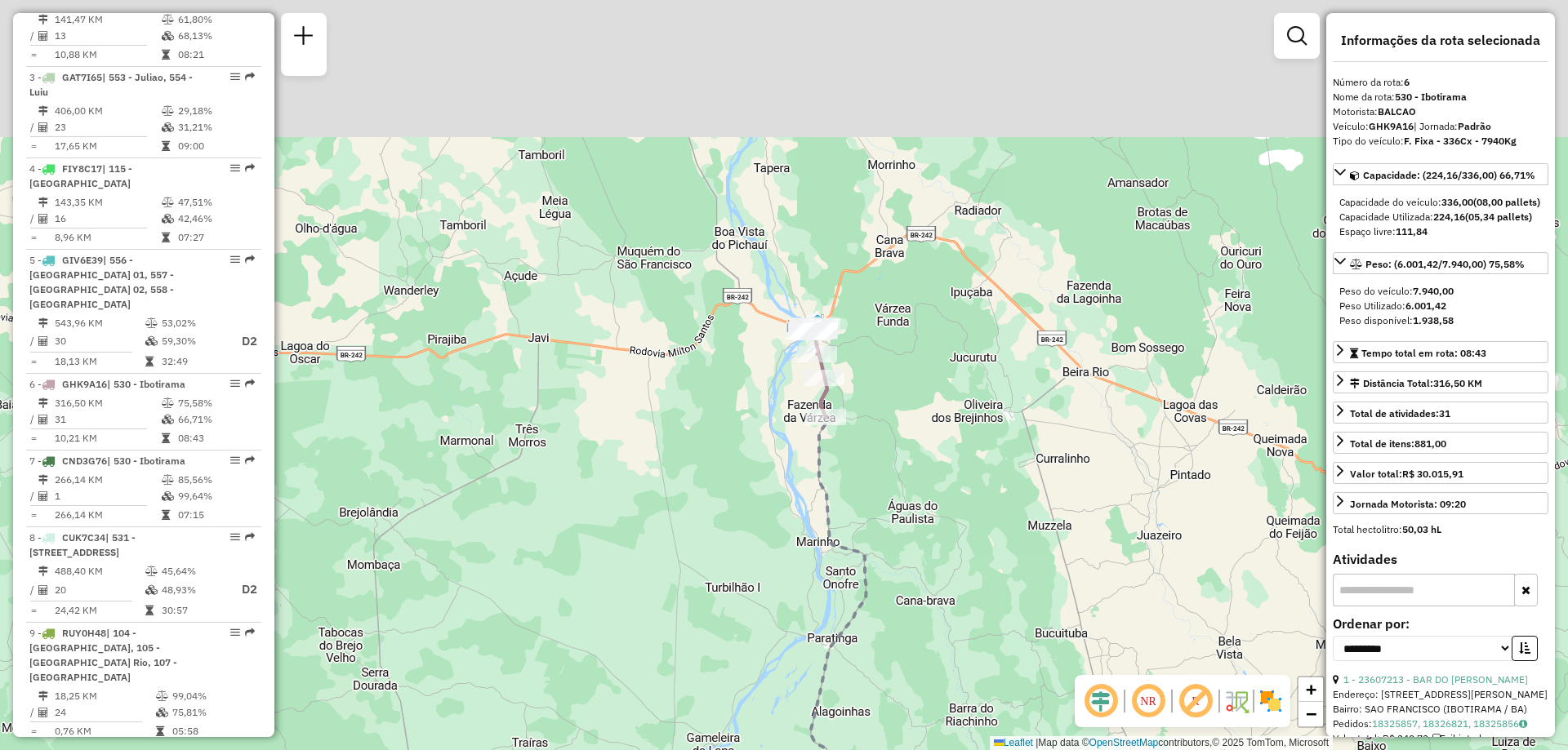
drag, startPoint x: 897, startPoint y: 168, endPoint x: 895, endPoint y: 403, distance: 235.0
click at [895, 403] on div "Janela de atendimento Grade de atendimento Capacidade Transportadoras Veículos …" at bounding box center [784, 375] width 1568 height 750
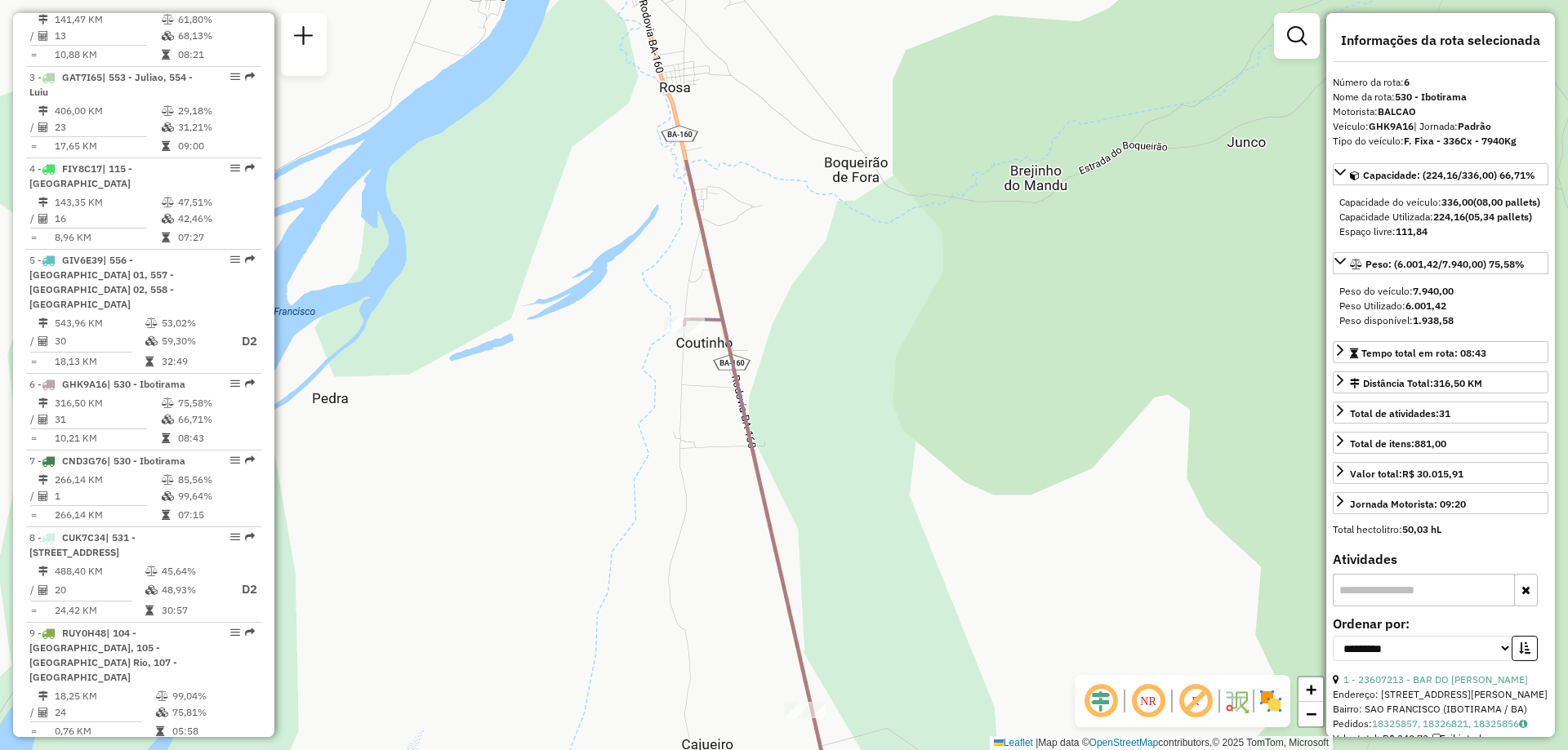
drag, startPoint x: 749, startPoint y: 242, endPoint x: 947, endPoint y: 494, distance: 320.5
click at [947, 494] on div "Janela de atendimento Grade de atendimento Capacidade Transportadoras Veículos …" at bounding box center [784, 375] width 1568 height 750
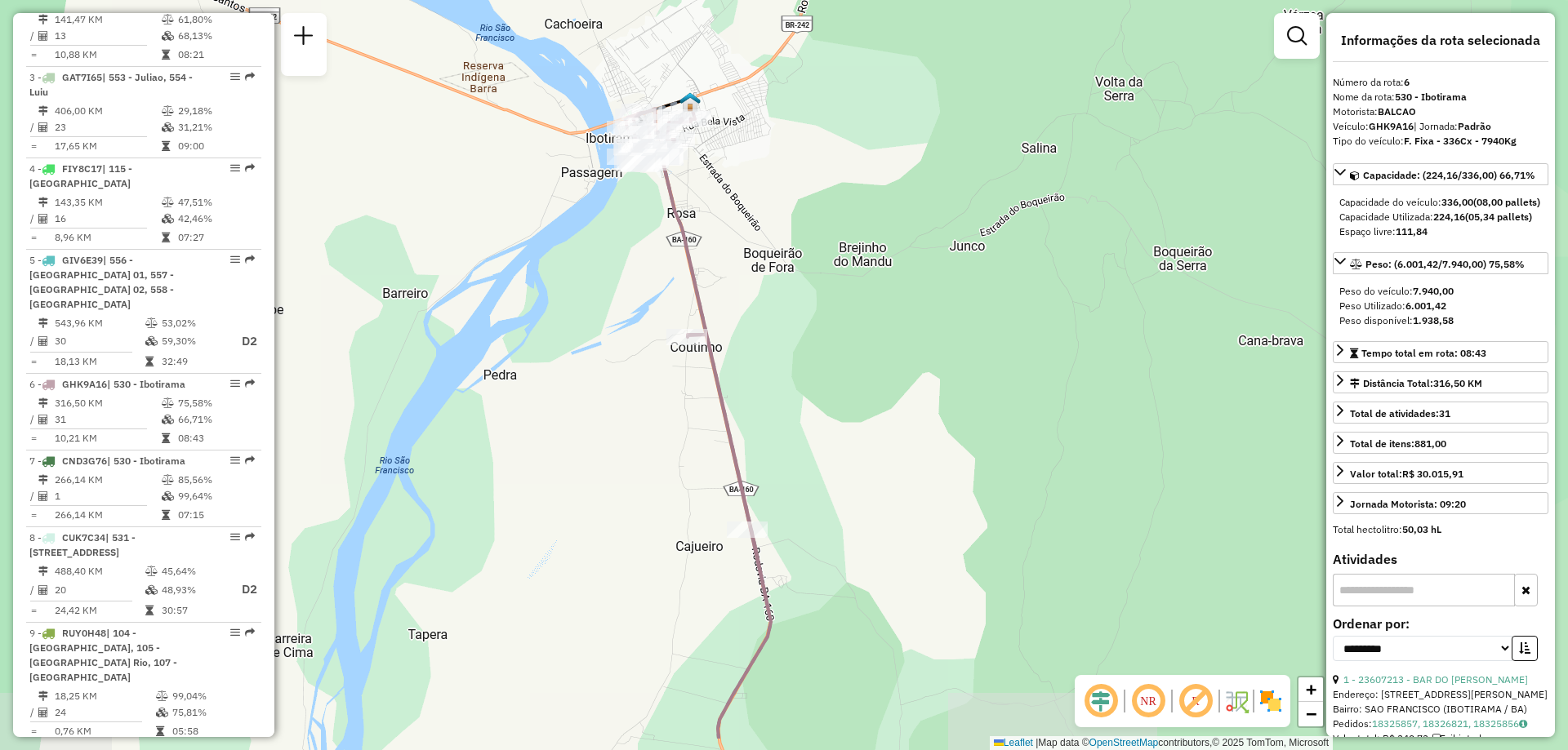
drag, startPoint x: 952, startPoint y: 322, endPoint x: 815, endPoint y: 217, distance: 172.6
click at [815, 217] on div "Janela de atendimento Grade de atendimento Capacidade Transportadoras Veículos …" at bounding box center [784, 375] width 1568 height 750
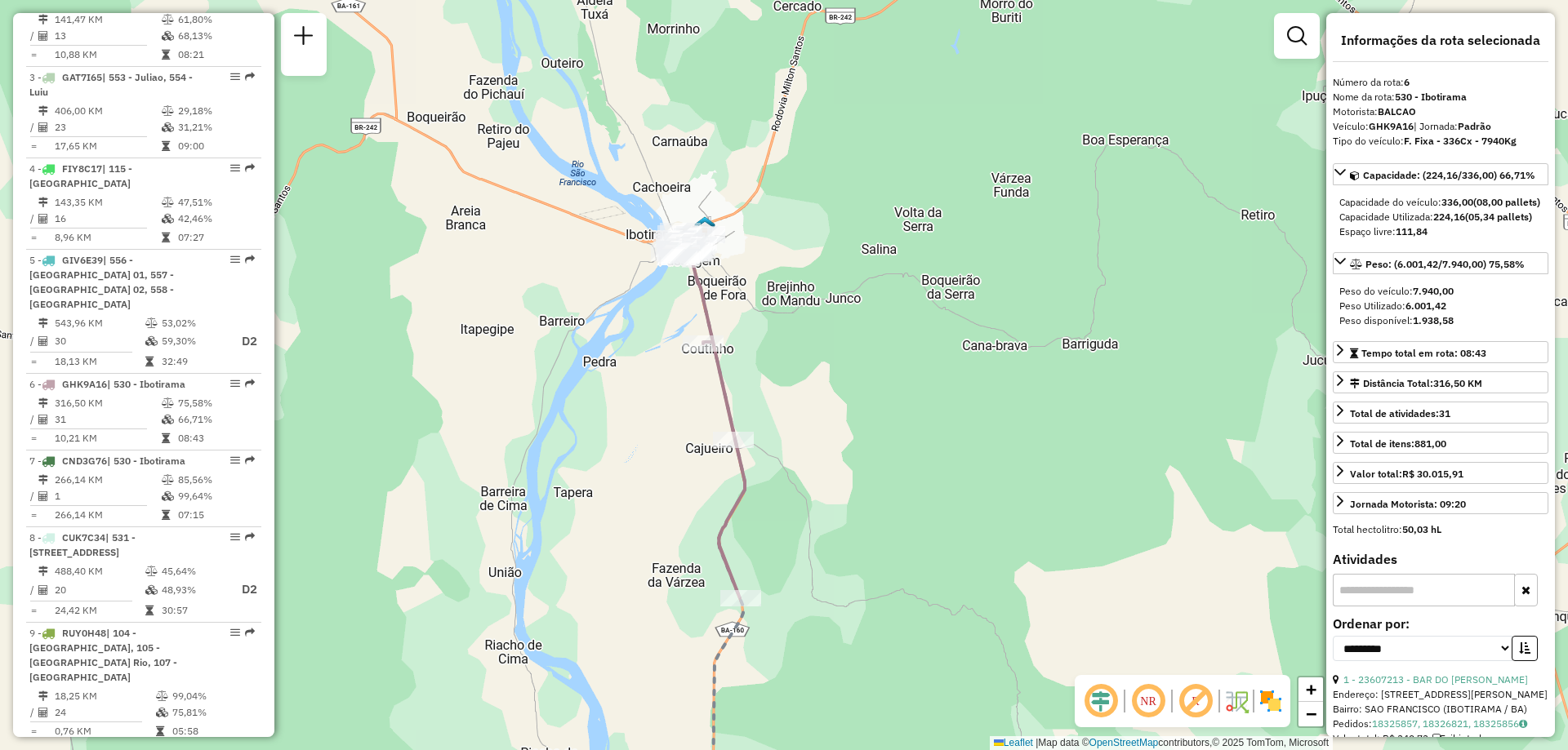
drag, startPoint x: 913, startPoint y: 321, endPoint x: 864, endPoint y: 381, distance: 77.5
click at [864, 381] on div "Janela de atendimento Grade de atendimento Capacidade Transportadoras Veículos …" at bounding box center [784, 375] width 1568 height 750
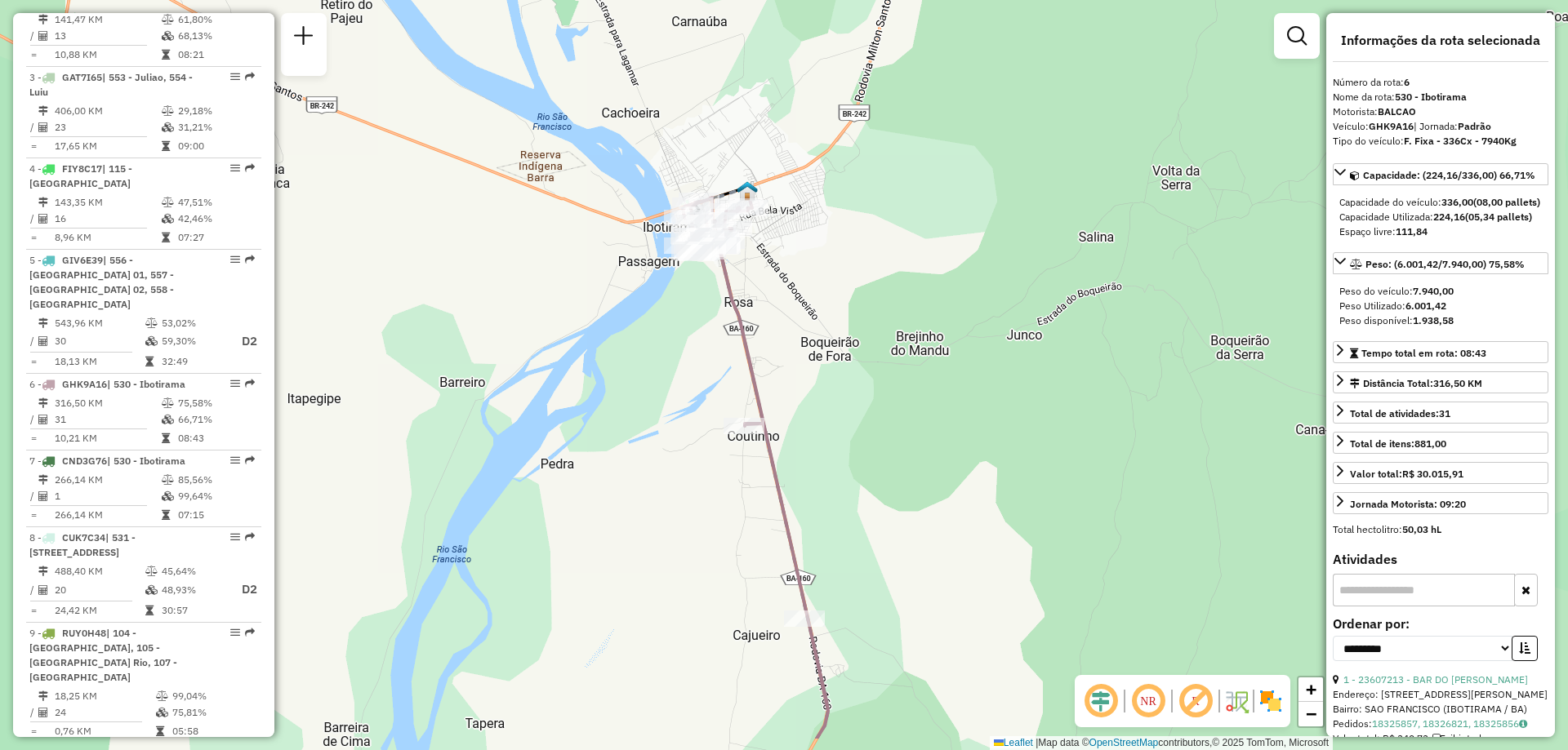
drag, startPoint x: 879, startPoint y: 389, endPoint x: 815, endPoint y: 302, distance: 108.0
click at [815, 302] on div "Janela de atendimento Grade de atendimento Capacidade Transportadoras Veículos …" at bounding box center [784, 375] width 1568 height 750
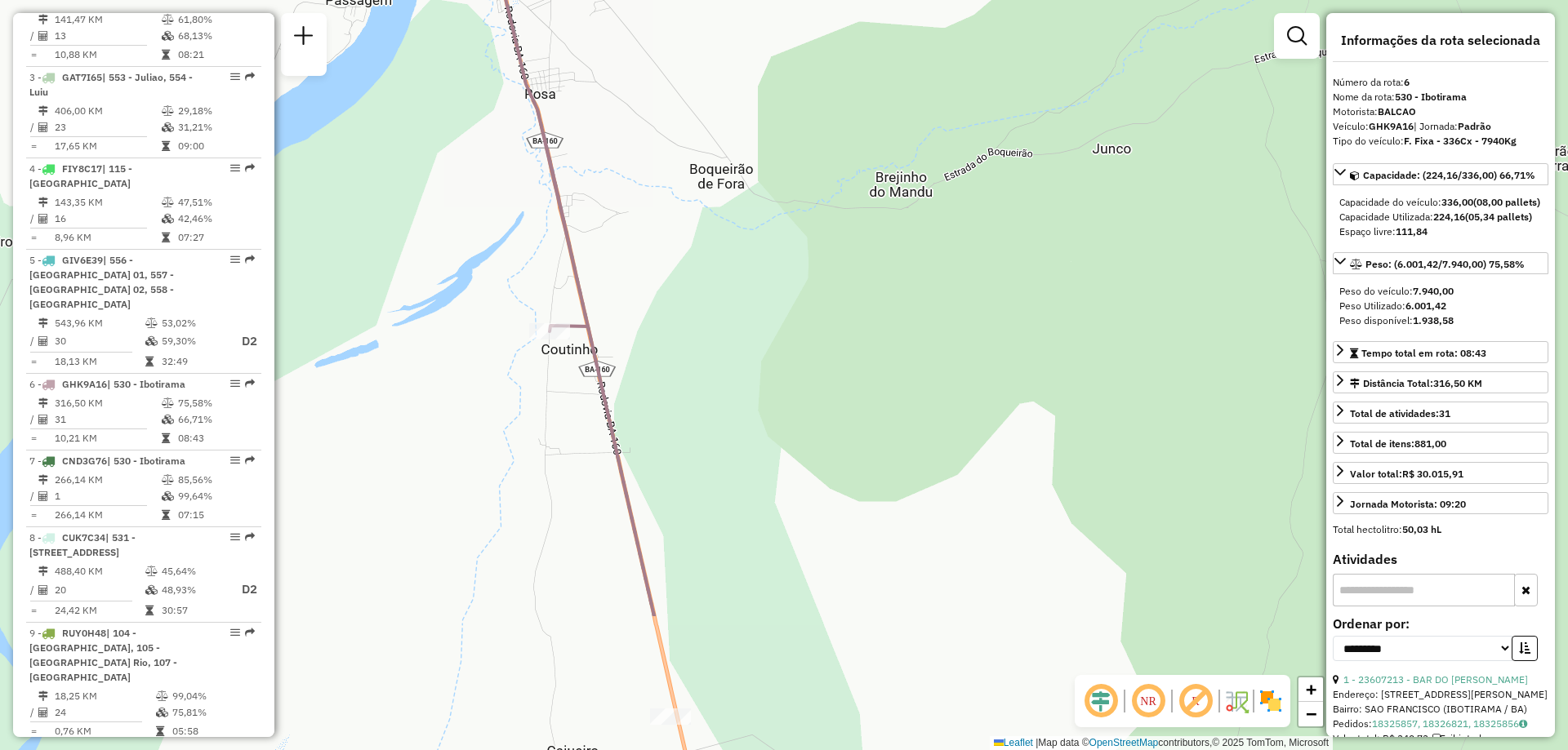
drag, startPoint x: 816, startPoint y: 306, endPoint x: 688, endPoint y: 124, distance: 222.5
click at [688, 124] on div "Janela de atendimento Grade de atendimento Capacidade Transportadoras Veículos …" at bounding box center [784, 375] width 1568 height 750
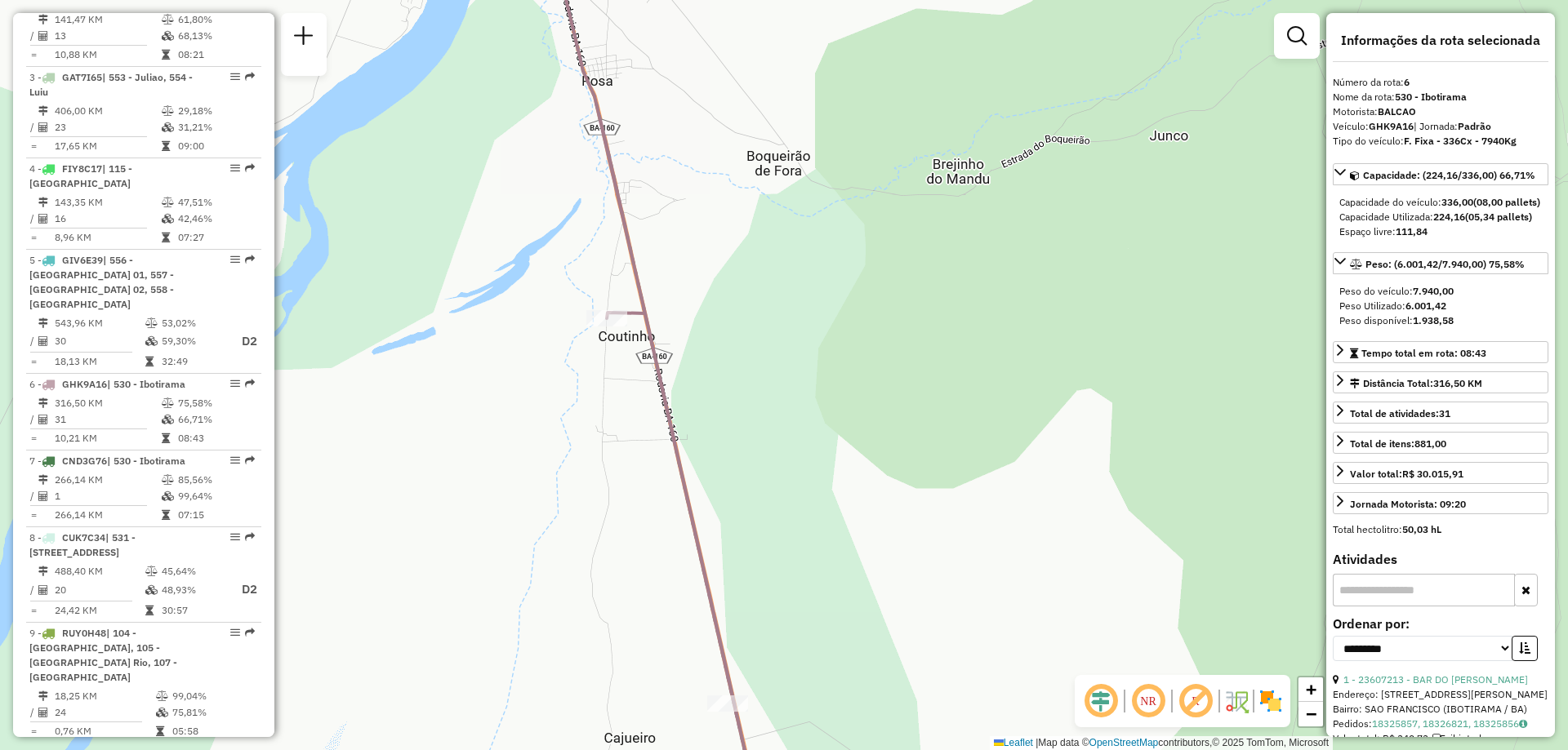
drag, startPoint x: 747, startPoint y: 350, endPoint x: 820, endPoint y: 384, distance: 80.5
click at [820, 383] on div "Janela de atendimento Grade de atendimento Capacidade Transportadoras Veículos …" at bounding box center [784, 375] width 1568 height 750
